Goal: Transaction & Acquisition: Purchase product/service

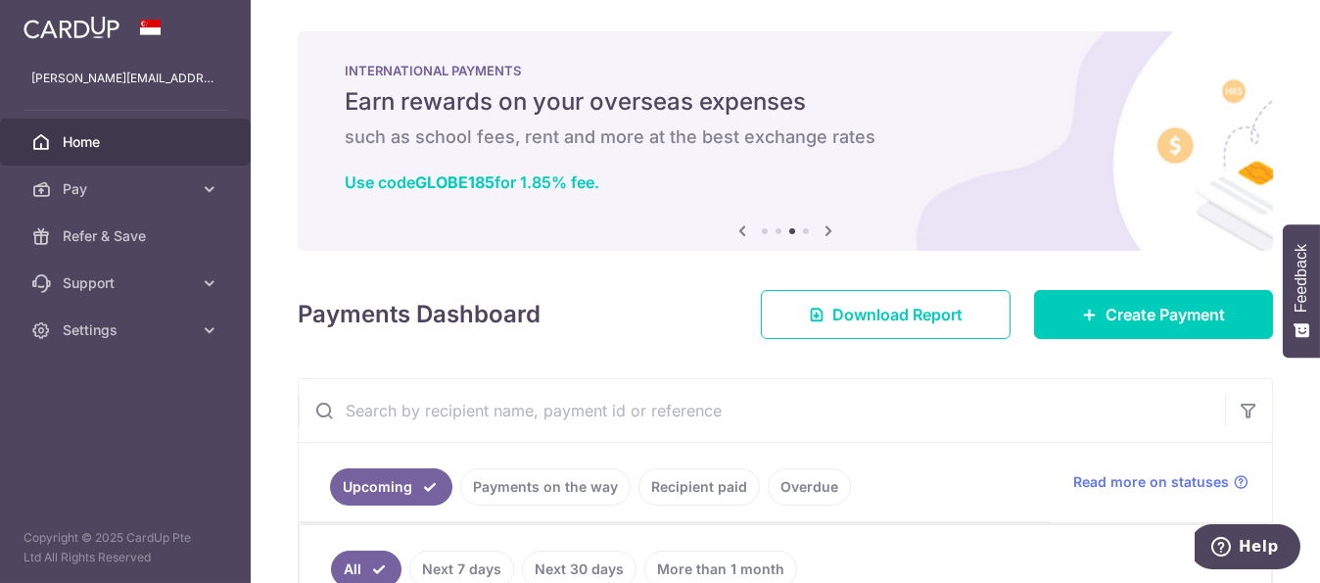
click at [824, 224] on icon at bounding box center [828, 230] width 23 height 24
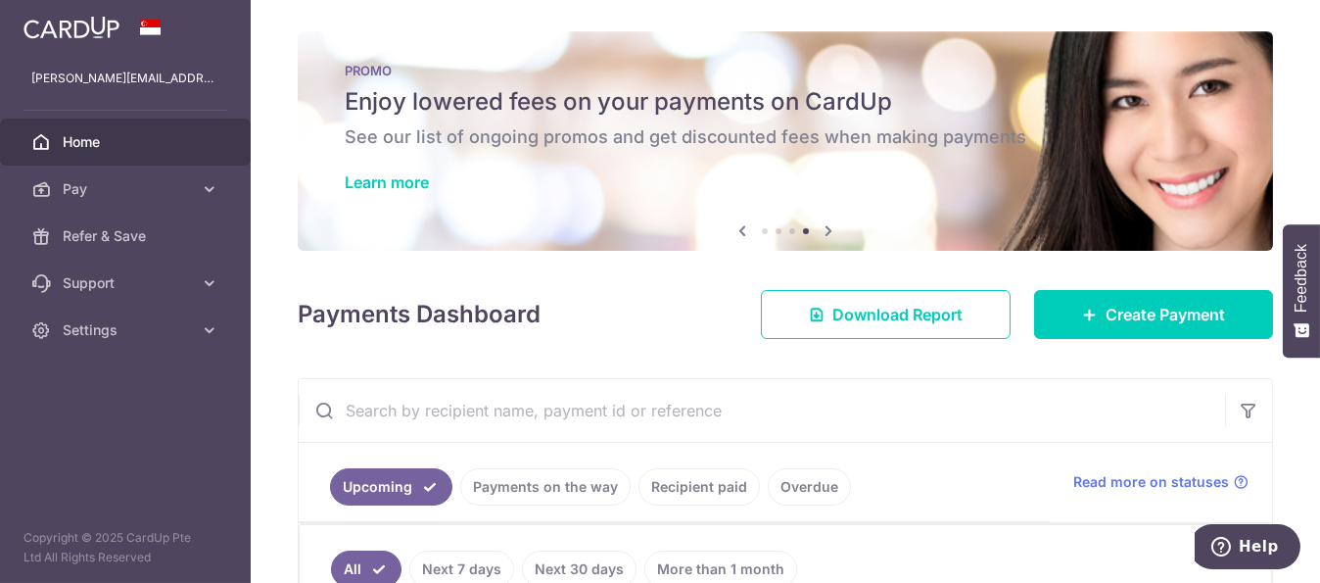
click at [824, 224] on icon at bounding box center [828, 230] width 23 height 24
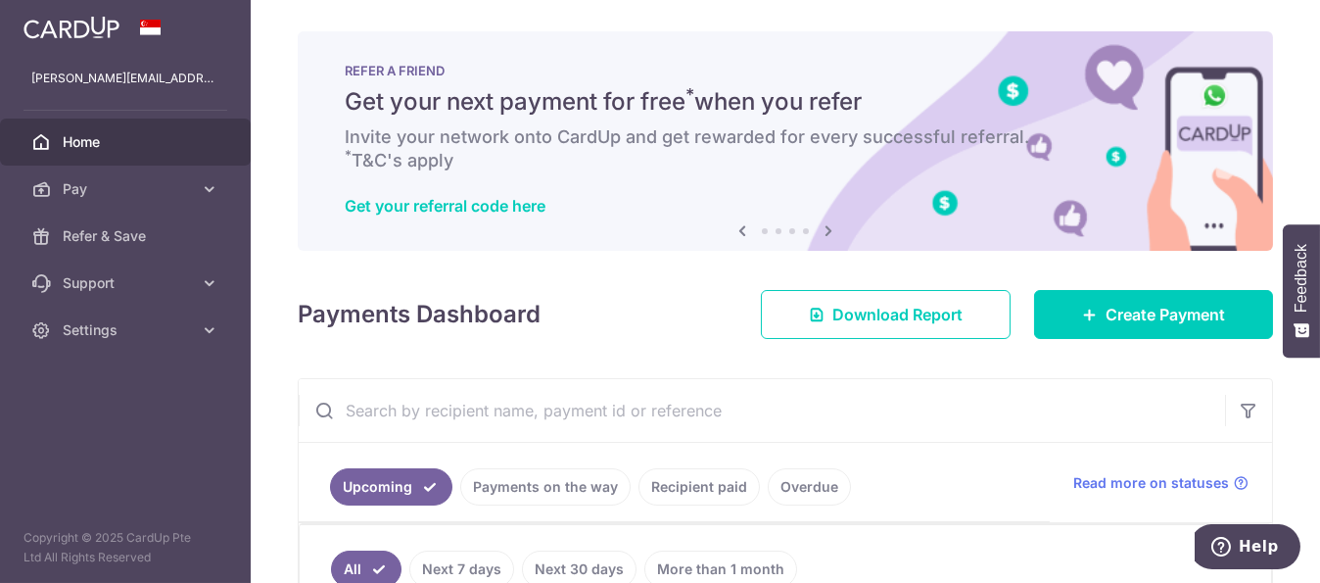
click at [824, 224] on icon at bounding box center [828, 230] width 23 height 24
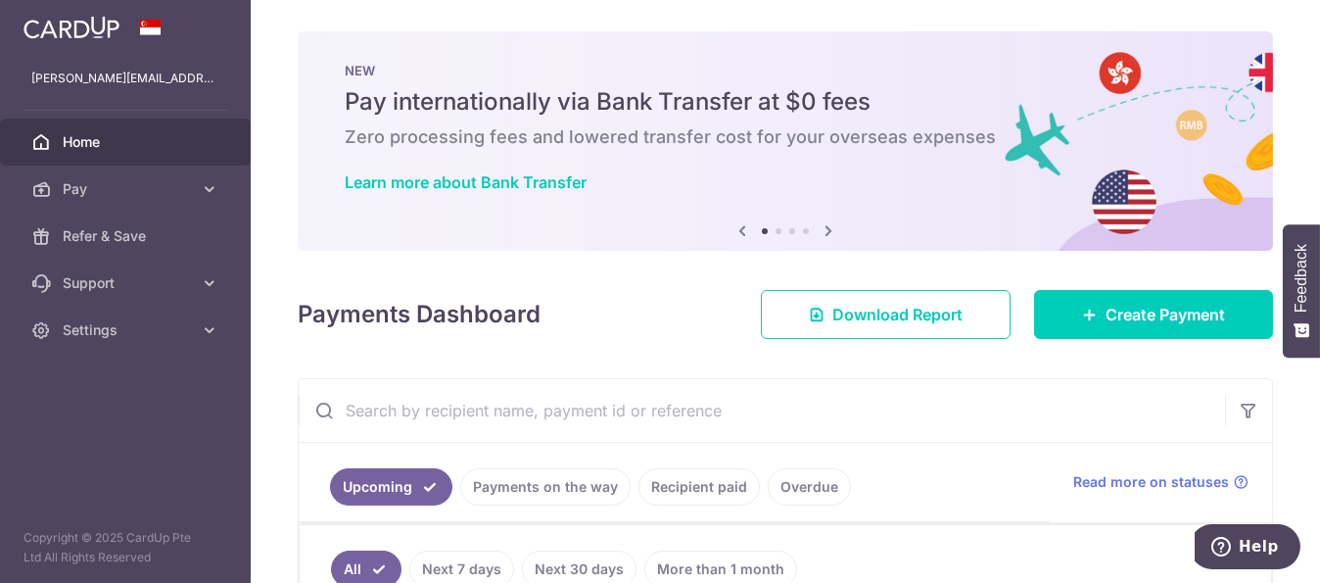
click at [824, 224] on icon at bounding box center [828, 230] width 23 height 24
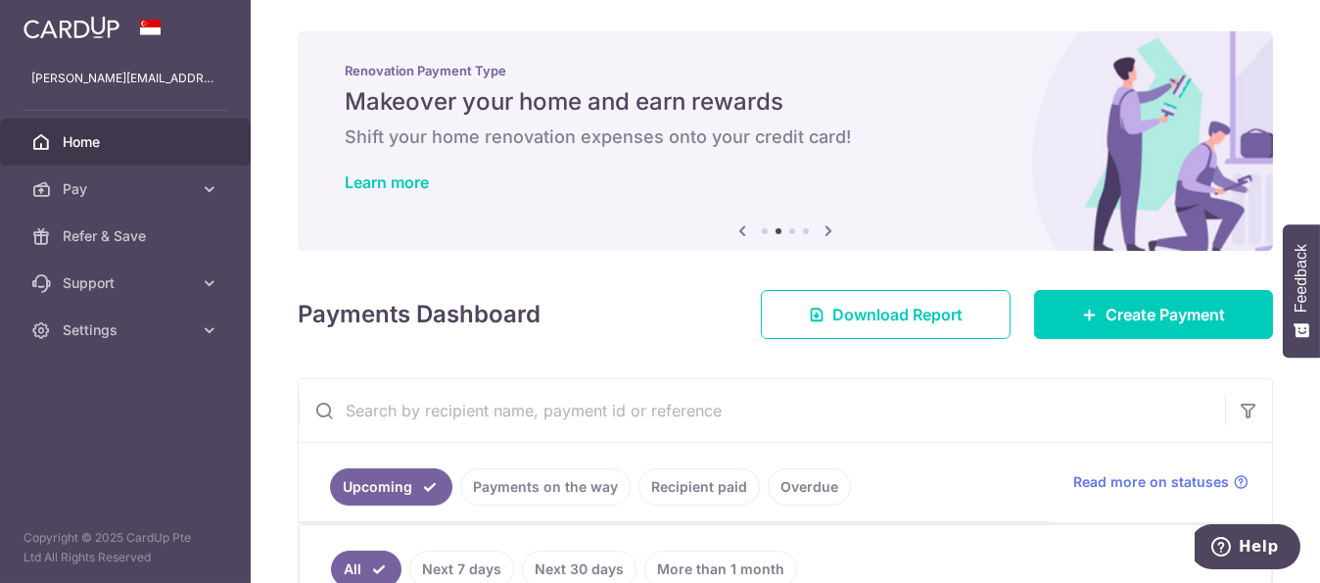
click at [824, 224] on icon at bounding box center [828, 230] width 23 height 24
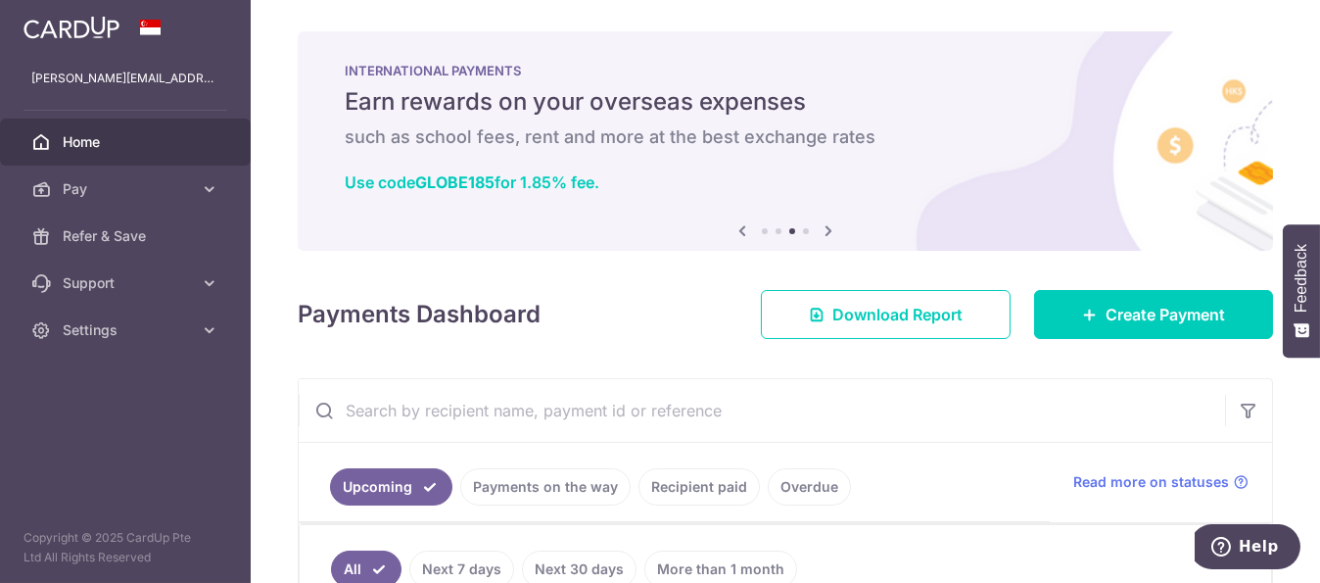
click at [824, 224] on icon at bounding box center [828, 230] width 23 height 24
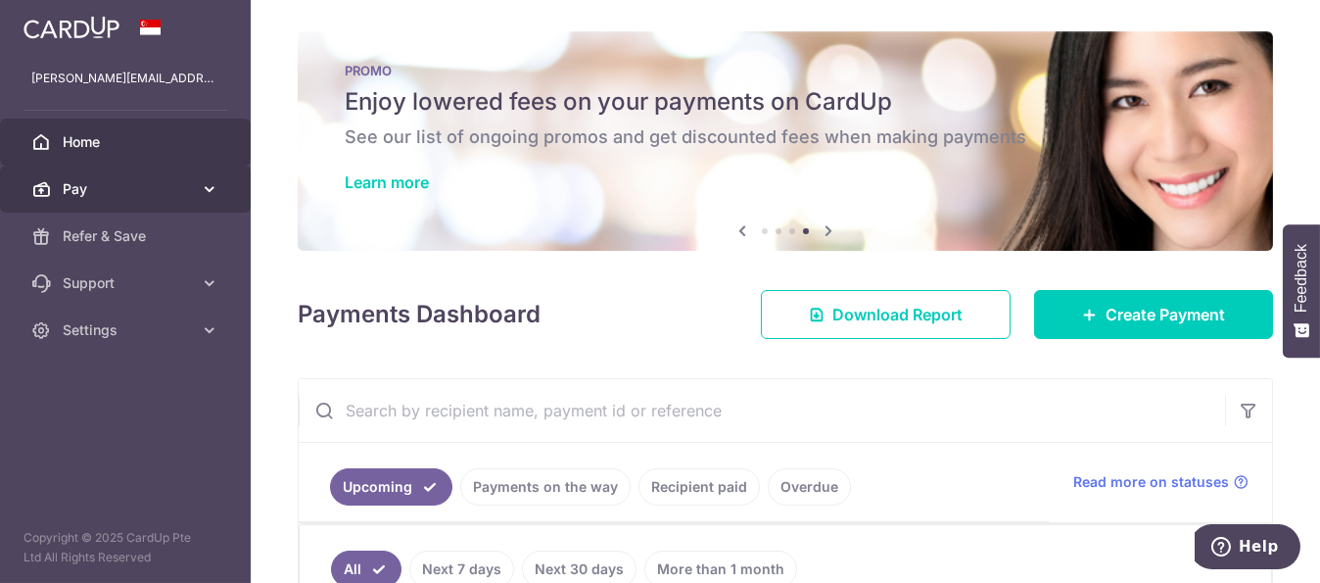
click at [181, 177] on link "Pay" at bounding box center [125, 188] width 251 height 47
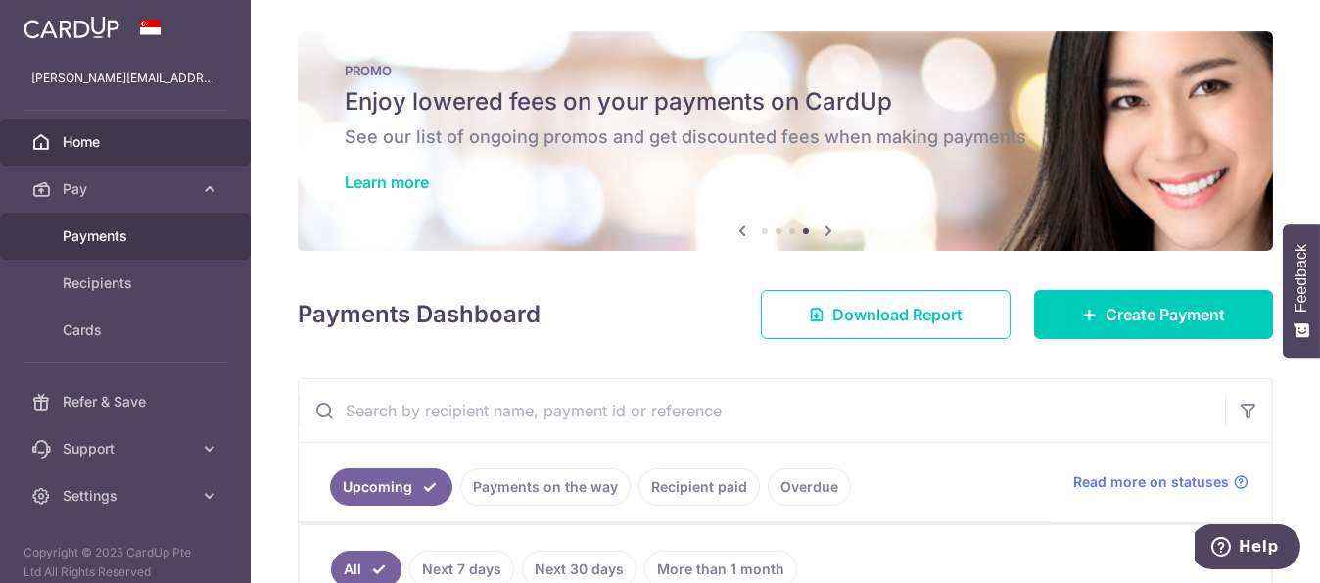
click at [145, 233] on span "Payments" at bounding box center [127, 236] width 129 height 20
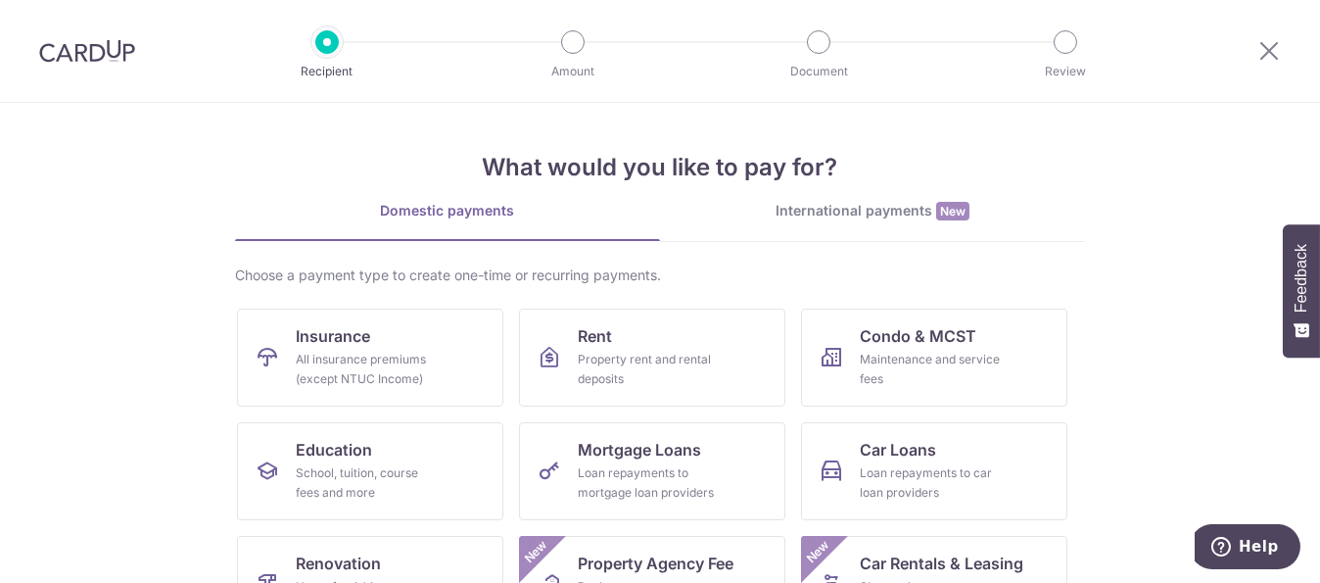
scroll to position [98, 0]
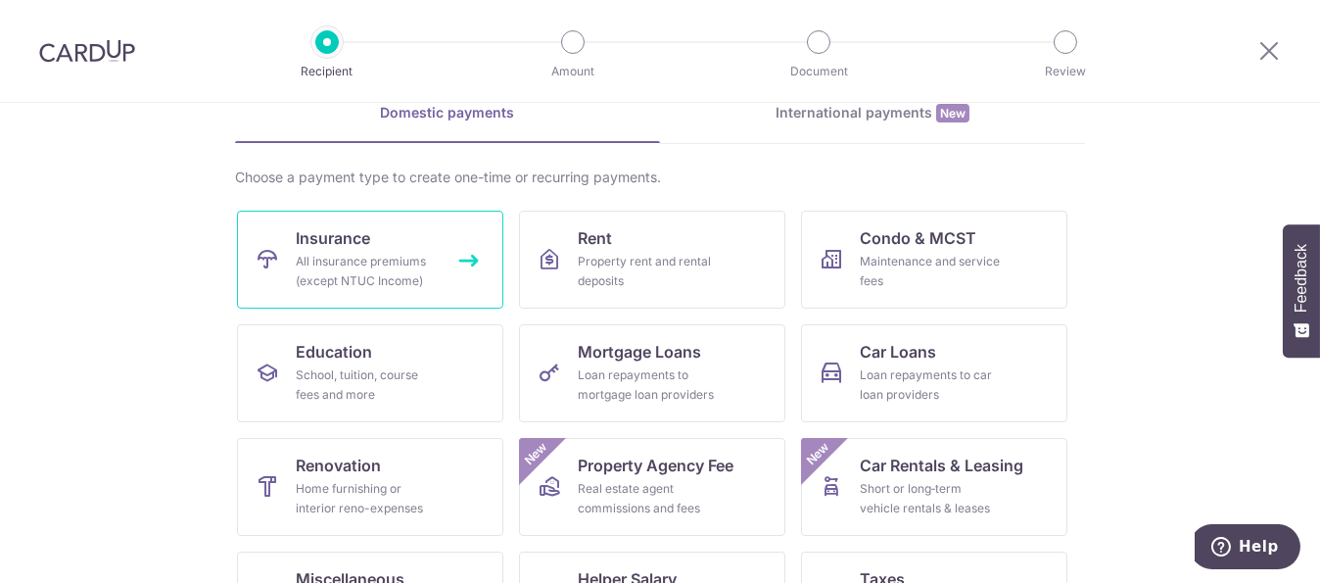
click at [467, 277] on link "Insurance All insurance premiums (except NTUC Income)" at bounding box center [370, 260] width 266 height 98
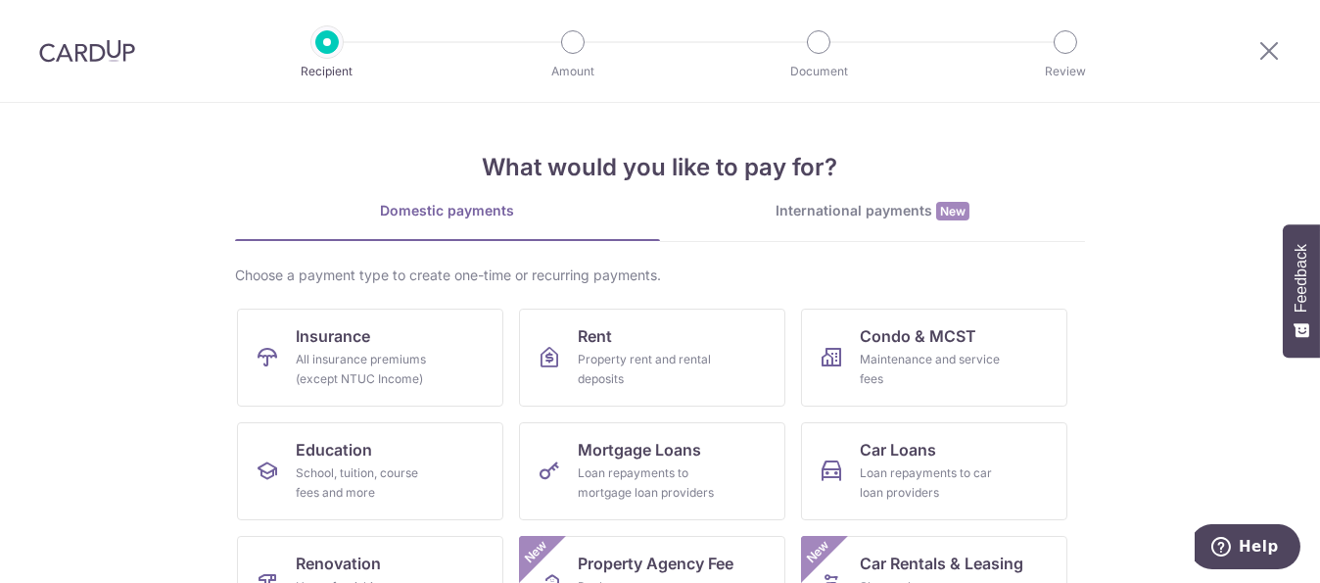
click at [838, 213] on div "International payments New" at bounding box center [872, 211] width 425 height 21
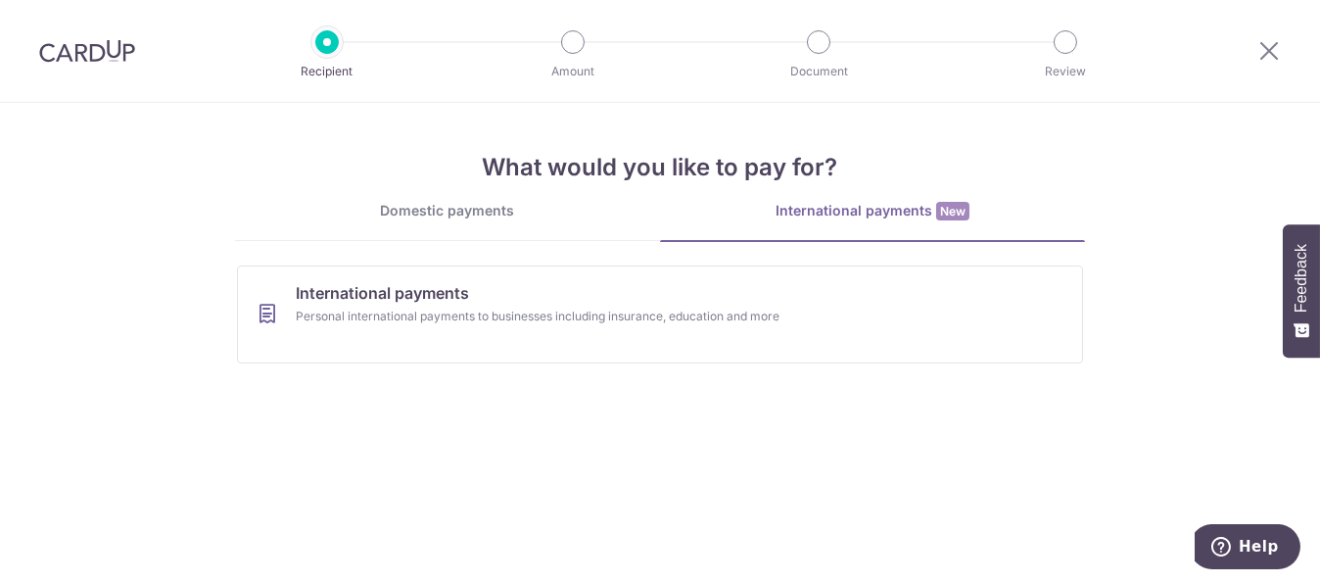
click at [419, 209] on div "Domestic payments" at bounding box center [447, 211] width 425 height 20
